Goal: Use online tool/utility: Utilize a website feature to perform a specific function

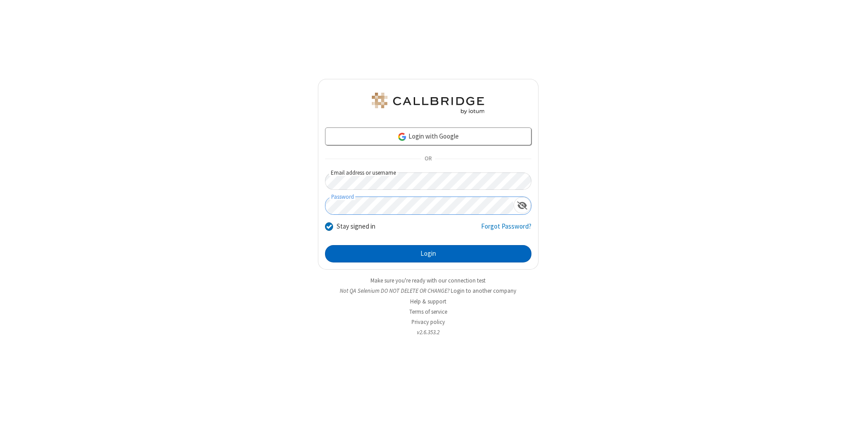
click at [428, 254] on button "Login" at bounding box center [428, 254] width 206 height 18
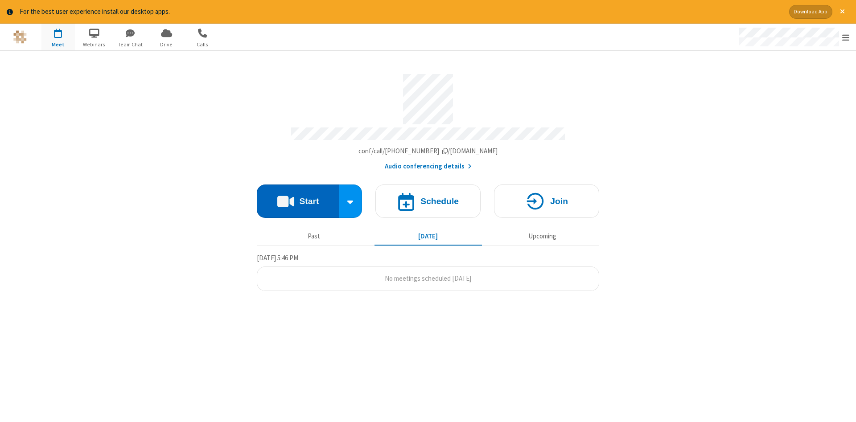
click at [298, 198] on button "Start" at bounding box center [298, 201] width 82 height 33
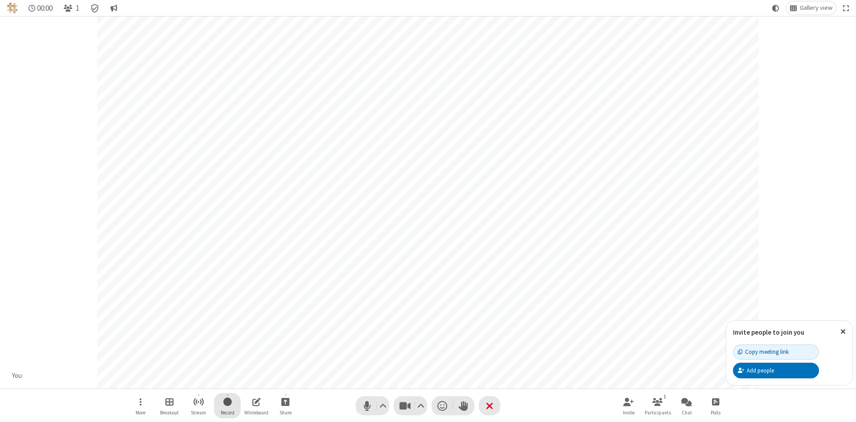
click at [227, 406] on span "Start recording" at bounding box center [227, 401] width 8 height 11
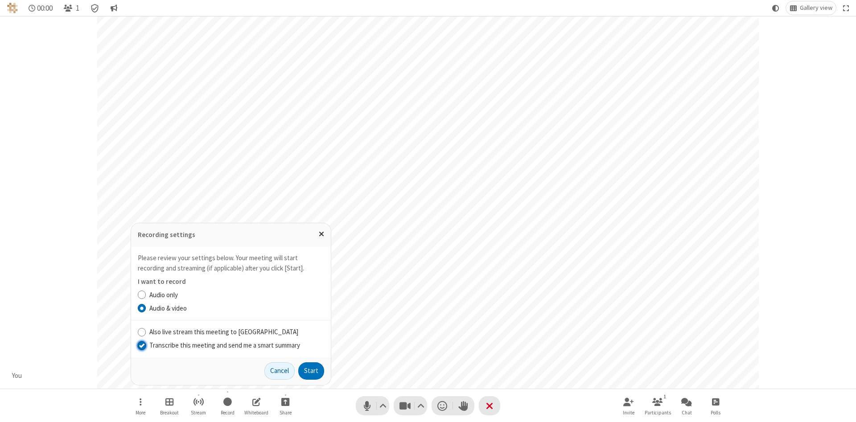
click at [141, 345] on input "Transcribe this meeting and send me a smart summary" at bounding box center [142, 344] width 8 height 9
click at [236, 308] on label "Audio & video" at bounding box center [236, 309] width 175 height 10
click at [146, 308] on input "Audio & video" at bounding box center [142, 308] width 8 height 9
click at [311, 371] on button "Start" at bounding box center [311, 371] width 26 height 18
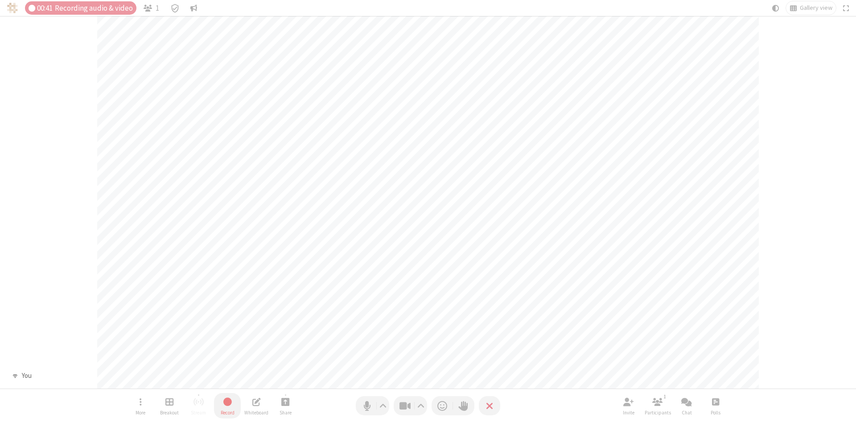
click at [227, 406] on span "Stop recording" at bounding box center [227, 401] width 10 height 11
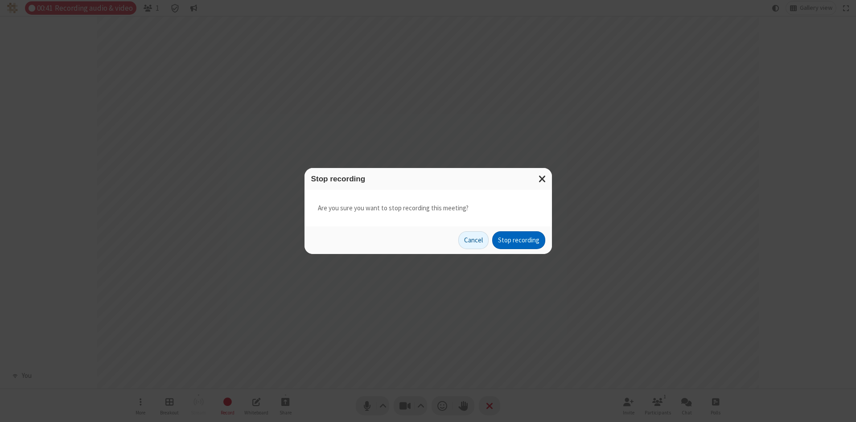
click at [518, 240] on button "Stop recording" at bounding box center [518, 240] width 53 height 18
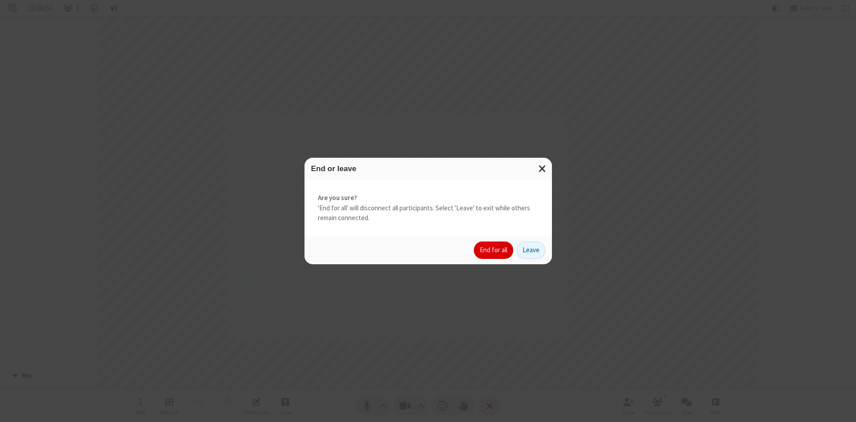
click at [494, 250] on button "End for all" at bounding box center [493, 251] width 39 height 18
